Goal: Ask a question

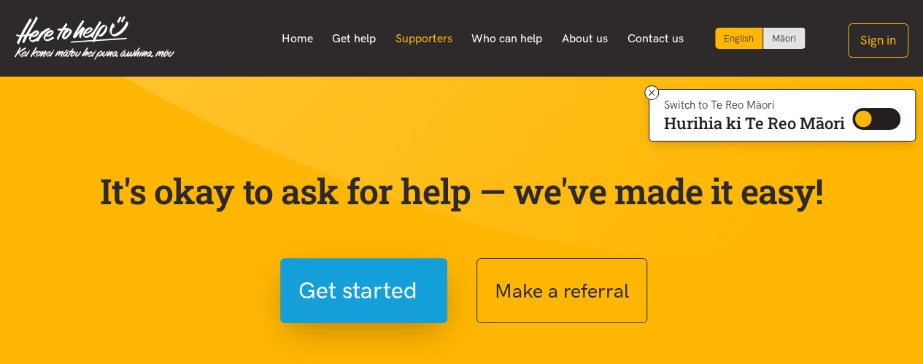
click at [449, 34] on link "Supporters" at bounding box center [423, 38] width 77 height 31
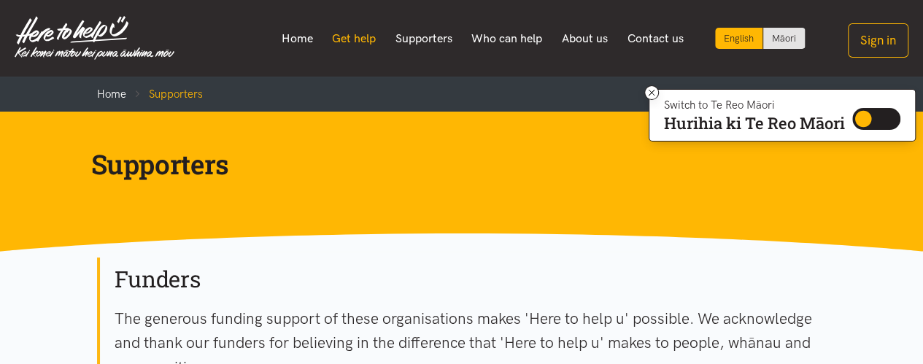
click at [354, 36] on link "Get help" at bounding box center [353, 38] width 63 height 31
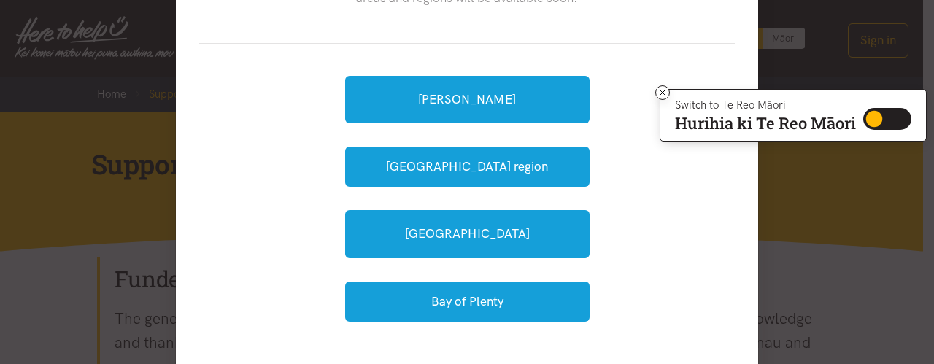
scroll to position [128, 0]
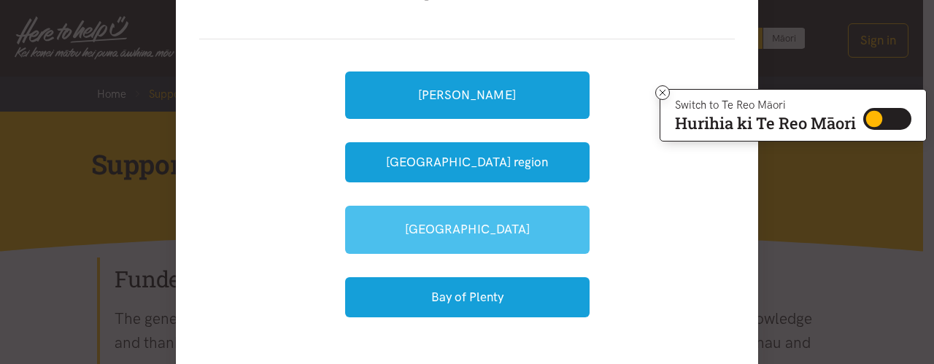
click at [396, 233] on link "[GEOGRAPHIC_DATA]" at bounding box center [467, 229] width 244 height 47
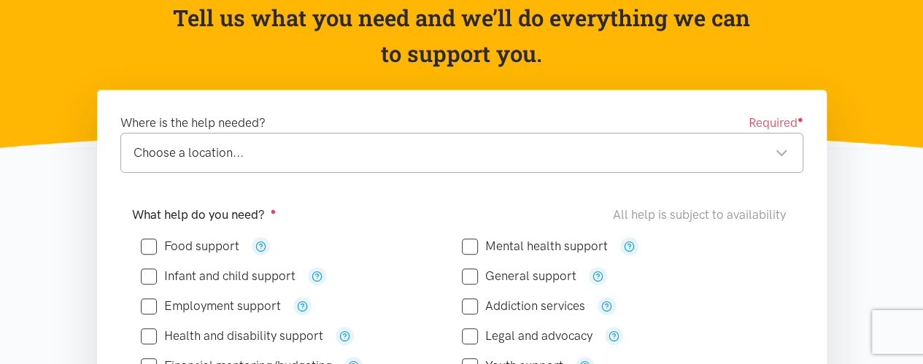
scroll to position [160, 0]
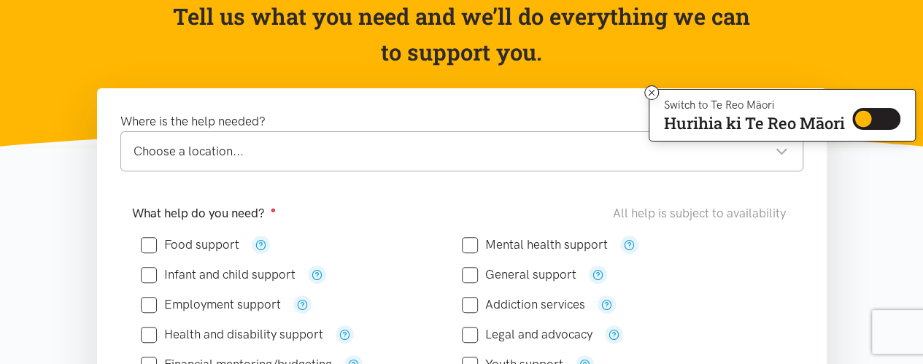
click at [144, 158] on div "Choose a location..." at bounding box center [460, 151] width 654 height 20
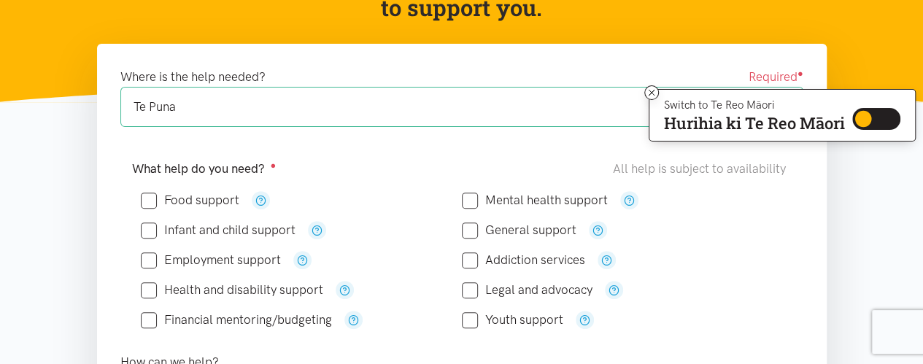
scroll to position [203, 0]
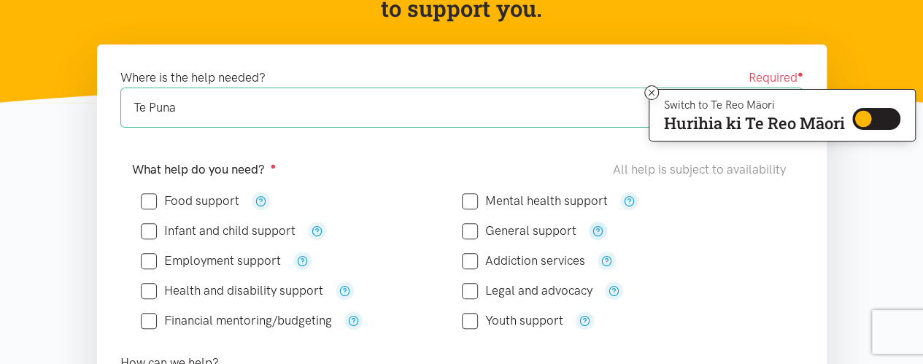
click at [600, 225] on icon "button" at bounding box center [597, 230] width 11 height 11
click at [724, 252] on div "Addiction services" at bounding box center [622, 261] width 321 height 18
